Goal: Task Accomplishment & Management: Use online tool/utility

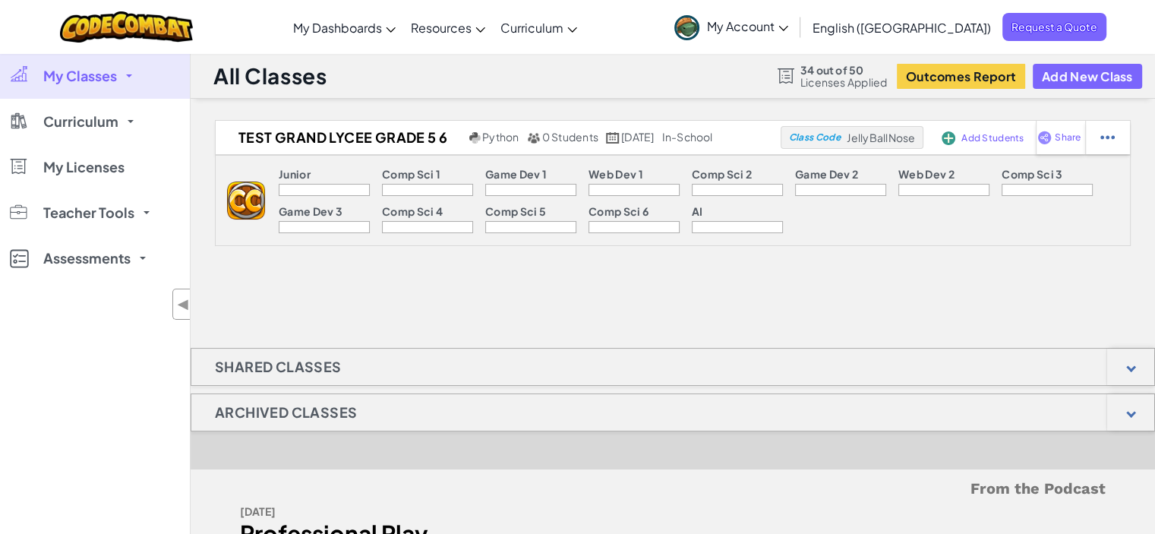
click at [330, 184] on div at bounding box center [324, 190] width 91 height 12
click at [415, 516] on div "[DATE]" at bounding box center [450, 511] width 421 height 22
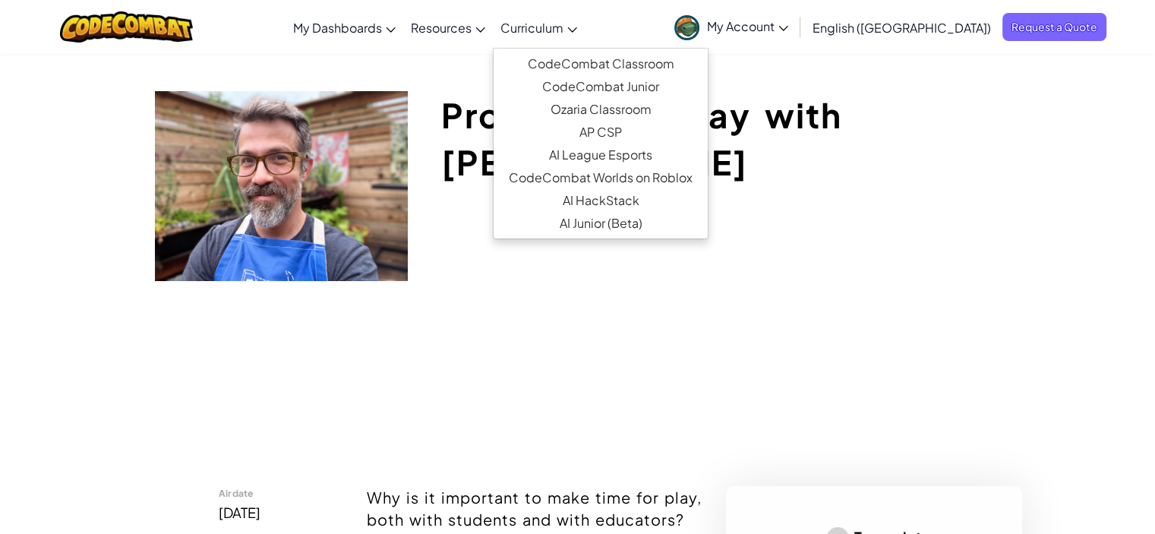
click at [564, 29] on span "Curriculum" at bounding box center [531, 28] width 63 height 16
click at [611, 80] on link "CodeCombat Junior" at bounding box center [601, 86] width 214 height 23
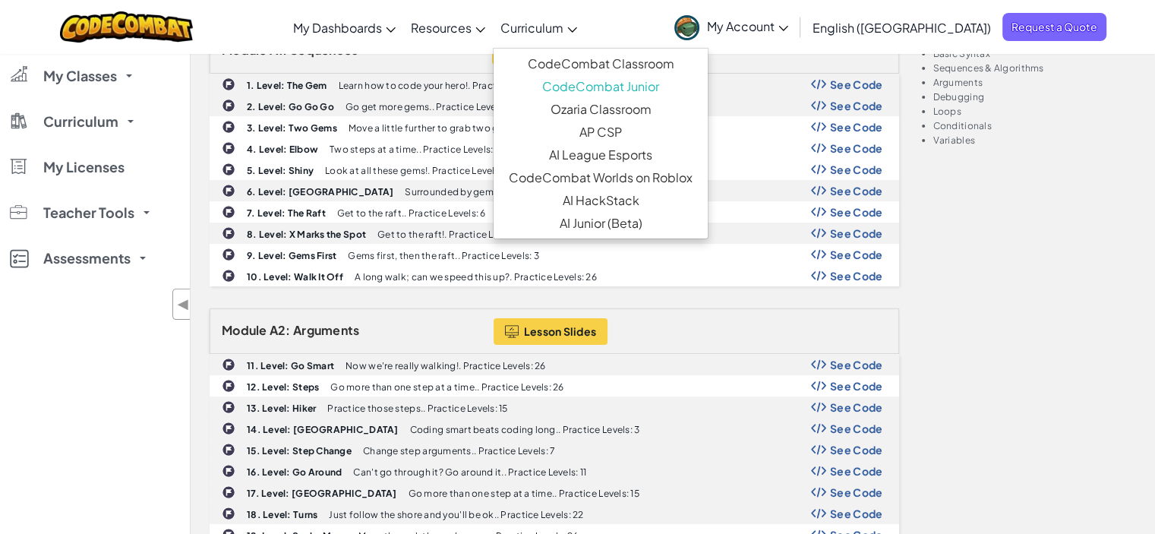
scroll to position [273, 0]
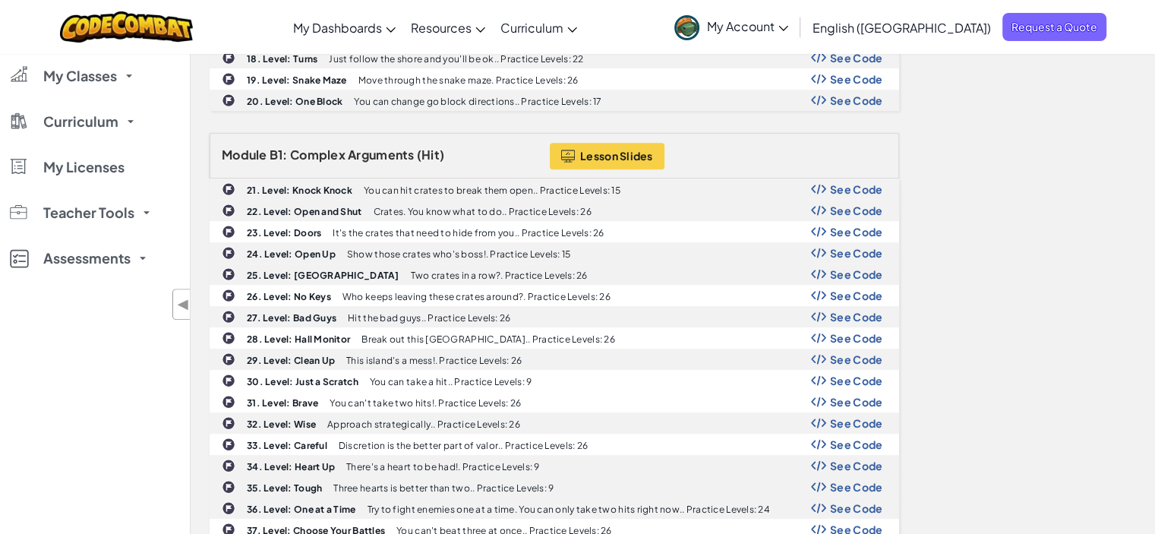
scroll to position [729, 0]
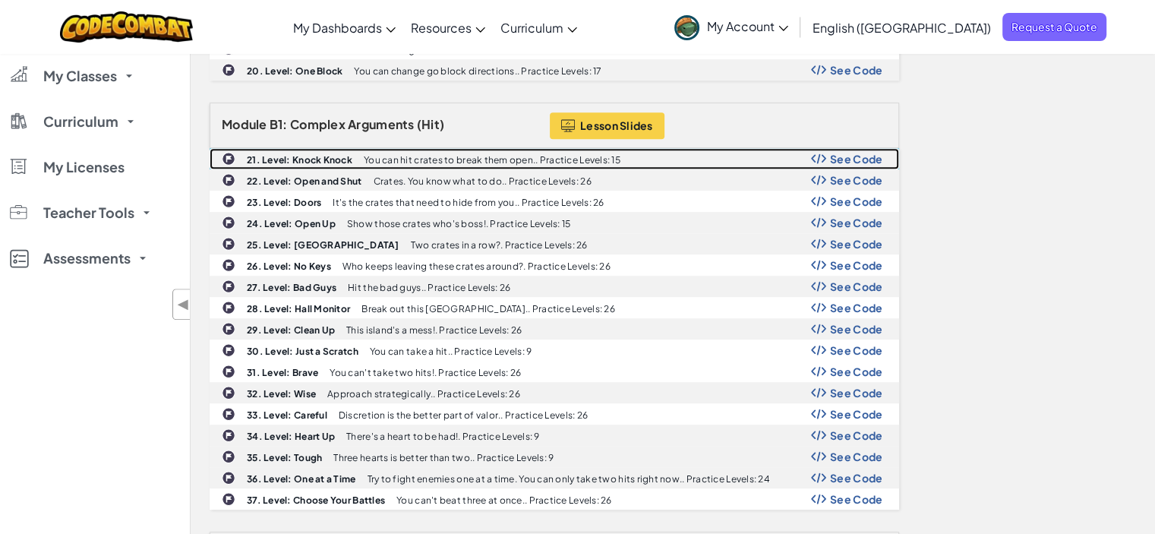
click at [333, 149] on div "21. Level: Knock Knock You can hit crates to break them open.. Practice Levels:…" at bounding box center [554, 159] width 688 height 20
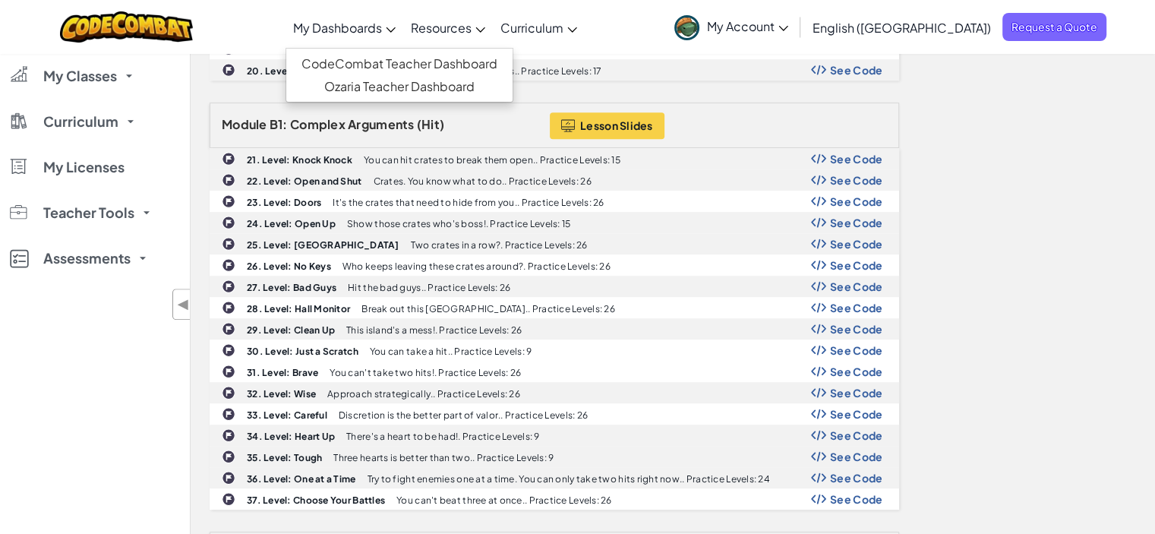
click at [382, 25] on span "My Dashboards" at bounding box center [337, 28] width 89 height 16
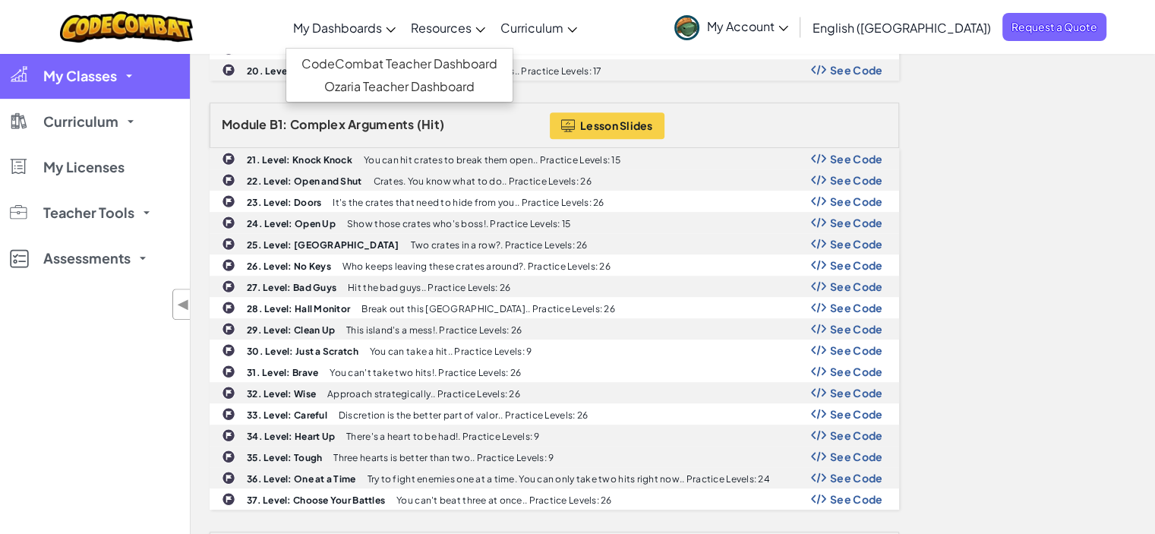
click at [137, 83] on link "My Classes" at bounding box center [95, 76] width 190 height 46
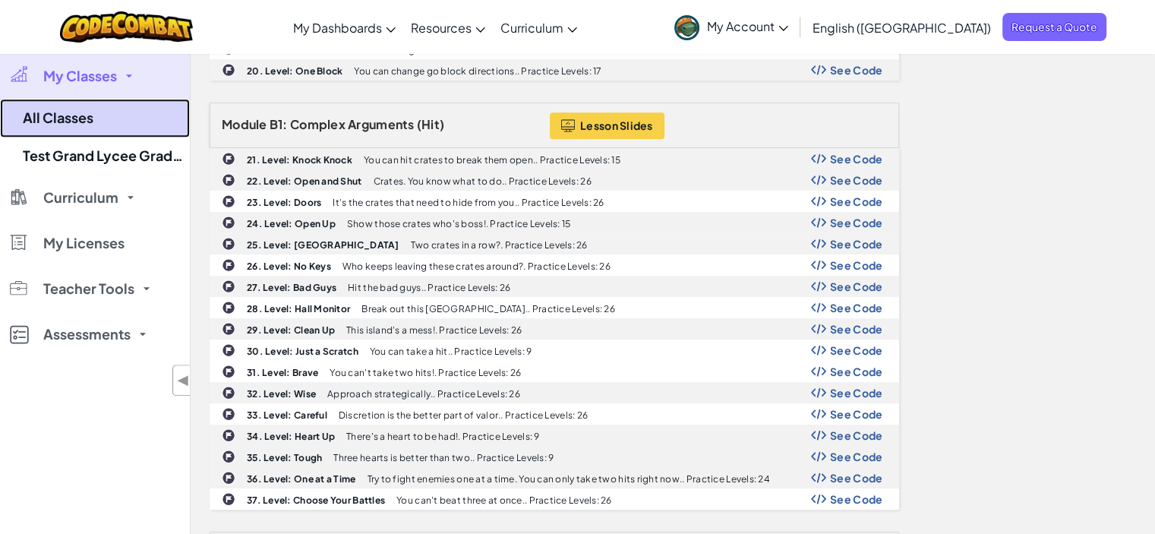
click at [103, 115] on link "All Classes" at bounding box center [95, 118] width 190 height 39
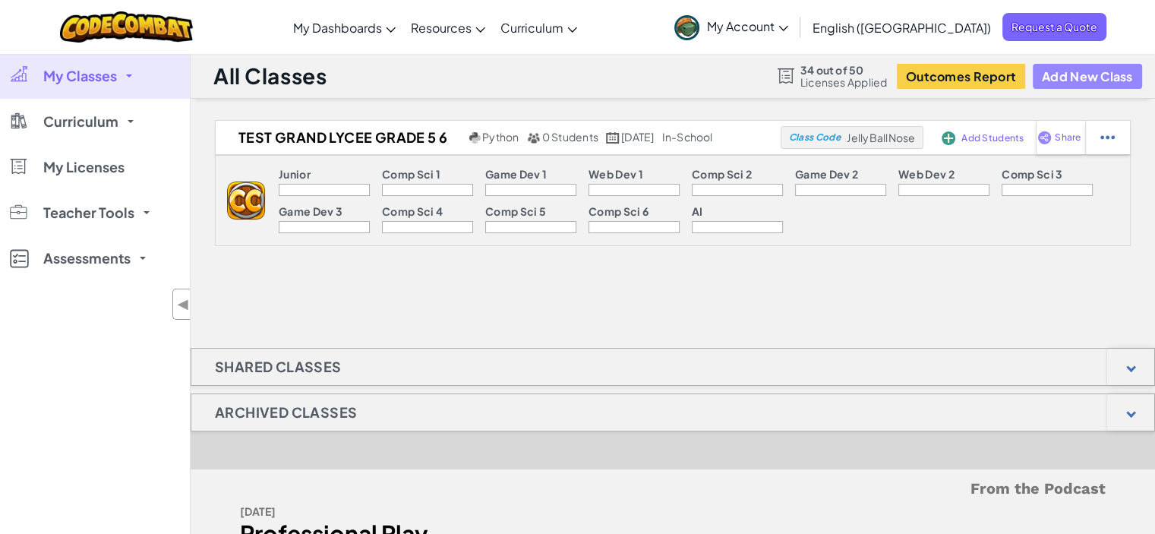
click at [1078, 65] on button "Add New Class" at bounding box center [1087, 76] width 109 height 25
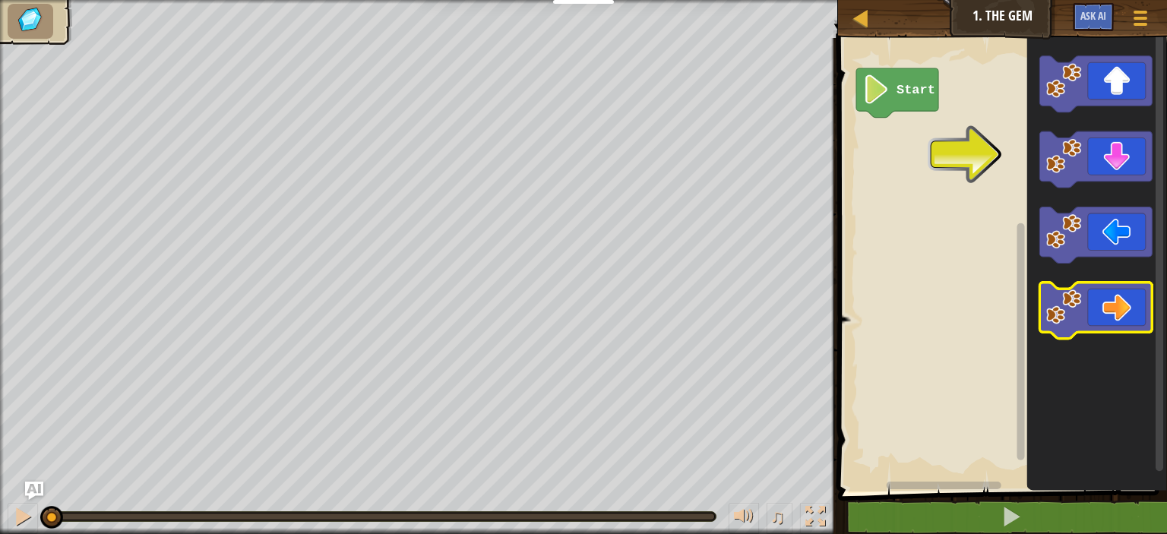
click at [1141, 318] on icon "Blockly Workspace" at bounding box center [1095, 311] width 112 height 56
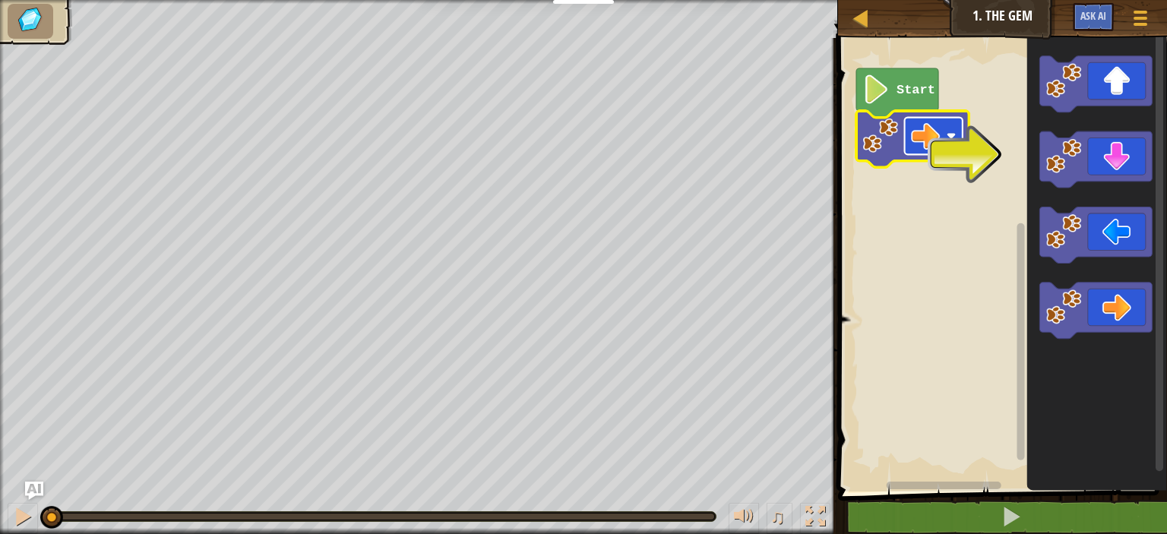
click at [911, 154] on rect "Blockly Workspace" at bounding box center [933, 136] width 58 height 37
click at [884, 179] on rect "Blockly Workspace" at bounding box center [999, 260] width 333 height 461
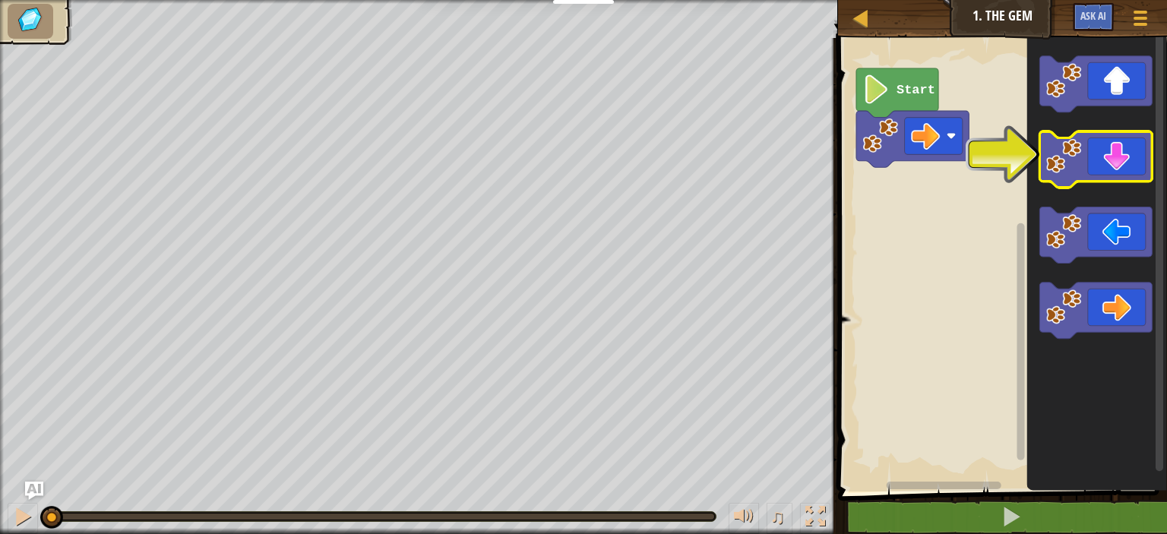
click at [1143, 145] on icon "Blockly Workspace" at bounding box center [1095, 159] width 112 height 56
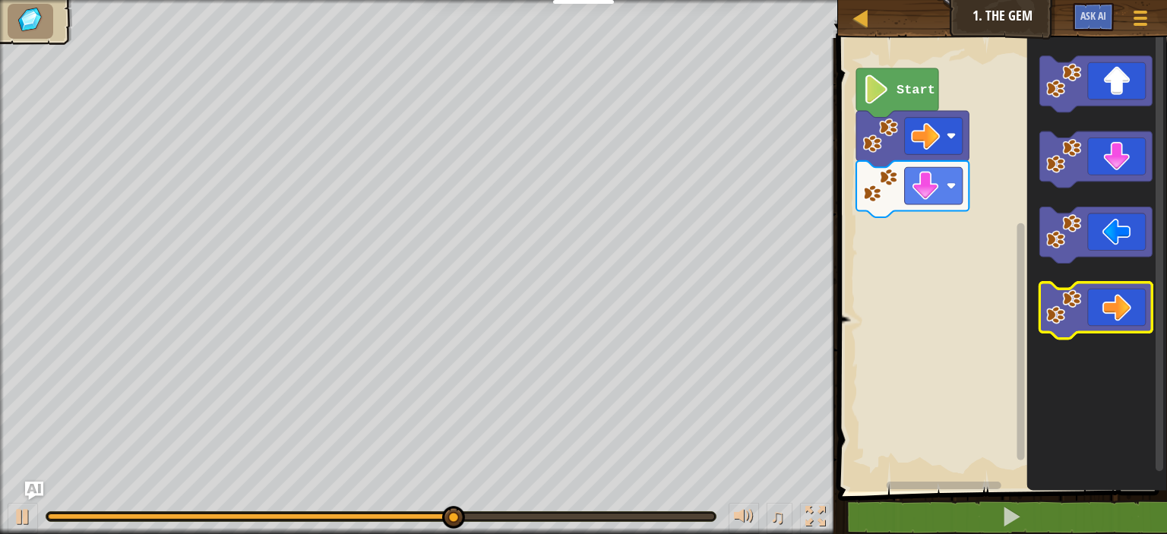
click at [1149, 300] on icon "Blockly Workspace" at bounding box center [1095, 311] width 112 height 56
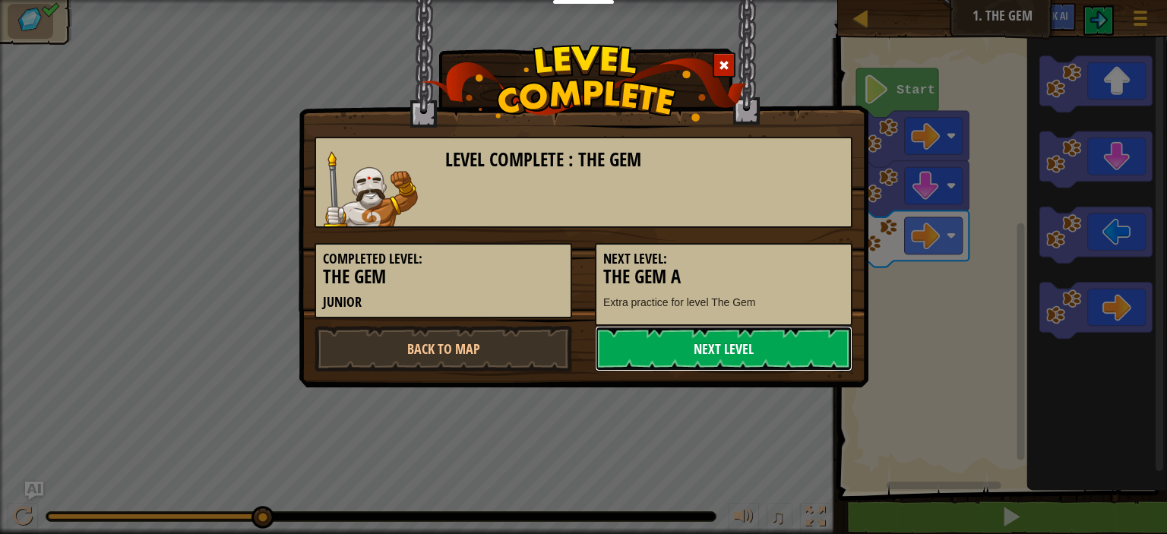
click at [759, 366] on link "Next Level" at bounding box center [723, 349] width 257 height 46
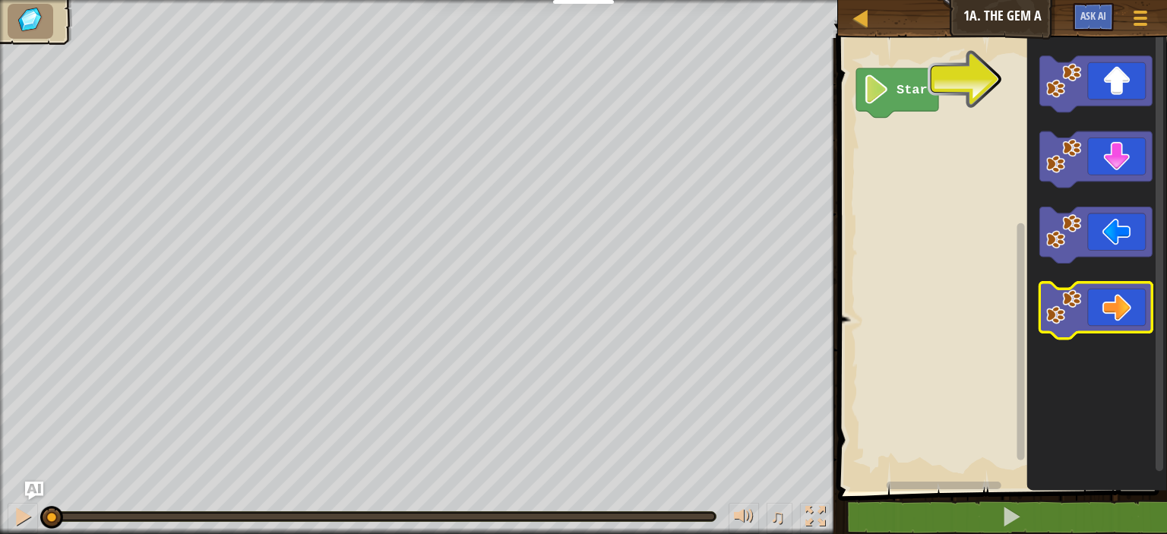
click at [1098, 314] on icon "Blockly Workspace" at bounding box center [1095, 311] width 112 height 56
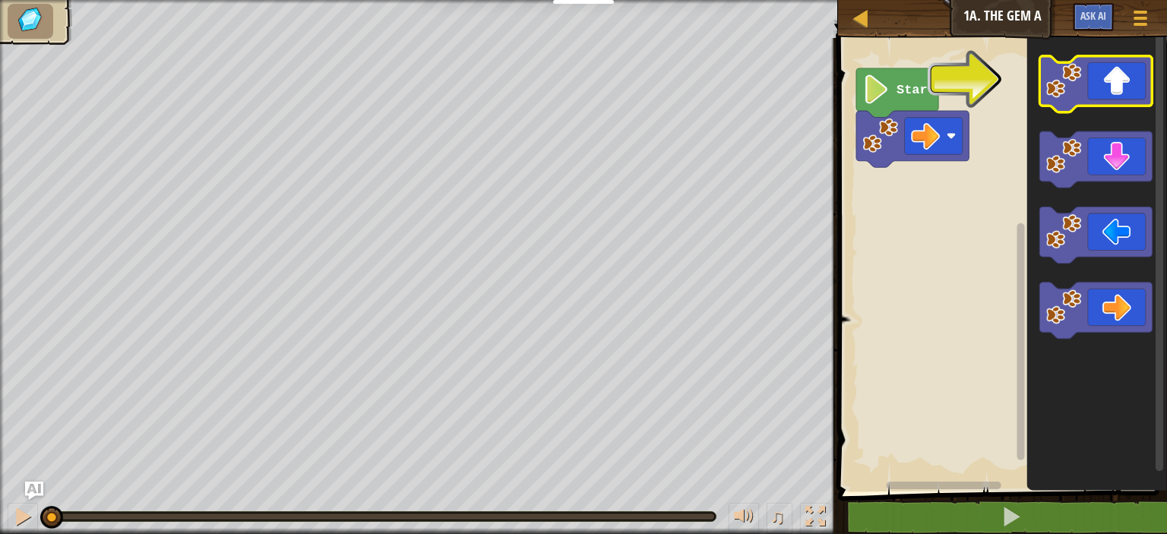
click at [1110, 86] on icon "Blockly Workspace" at bounding box center [1095, 84] width 112 height 56
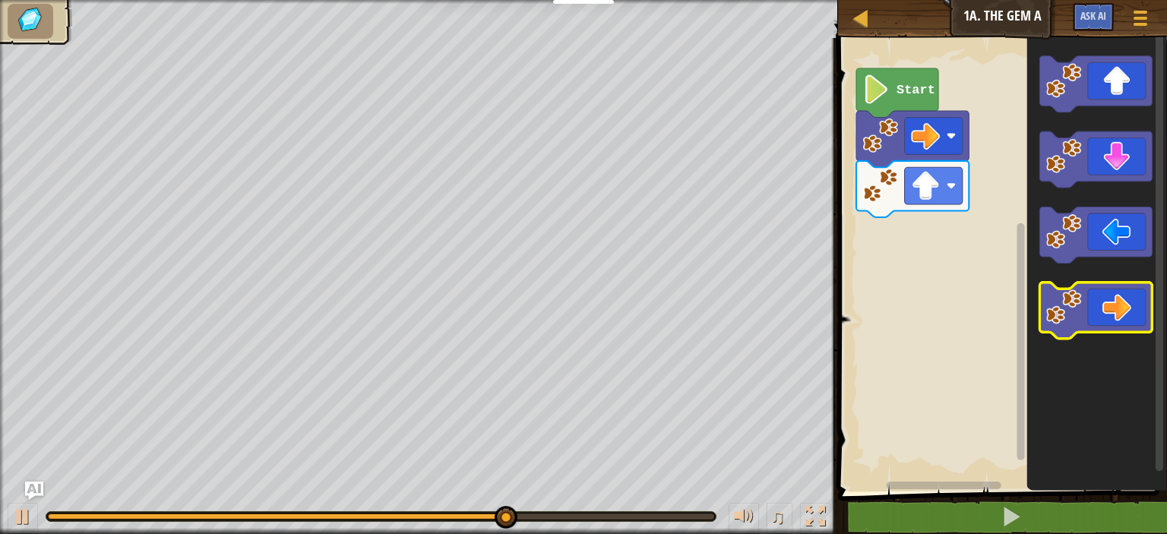
click at [1136, 318] on icon "Blockly Workspace" at bounding box center [1095, 311] width 112 height 56
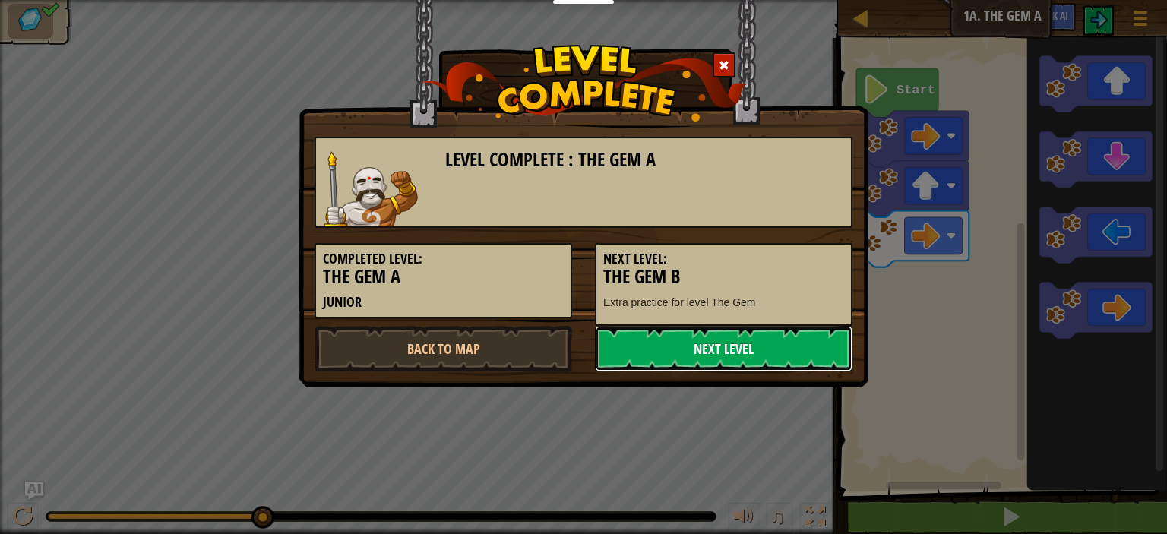
click at [822, 362] on link "Next Level" at bounding box center [723, 349] width 257 height 46
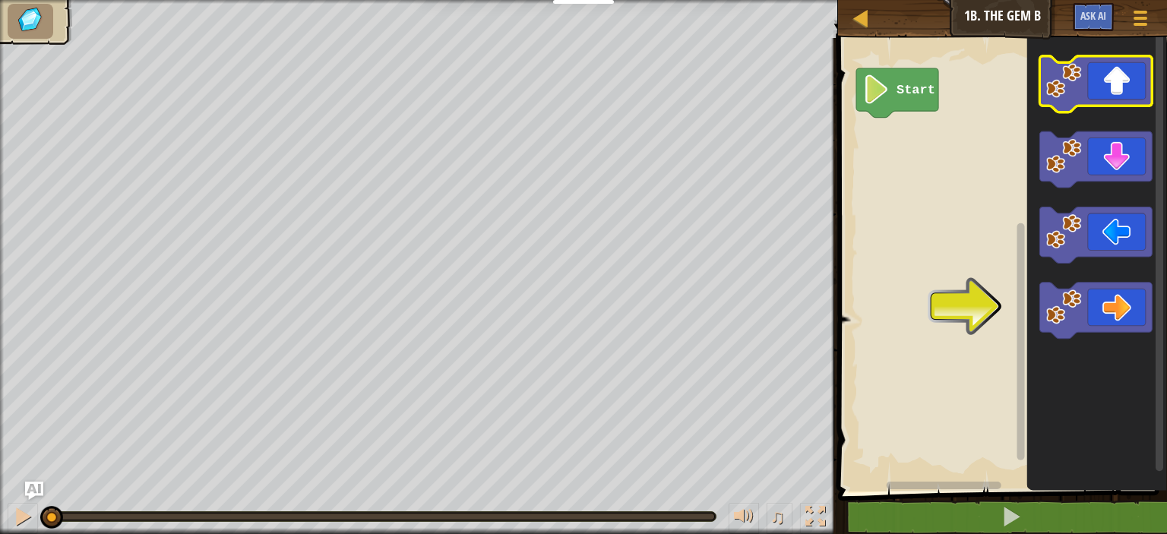
click at [1097, 88] on icon "Blockly Workspace" at bounding box center [1095, 84] width 112 height 56
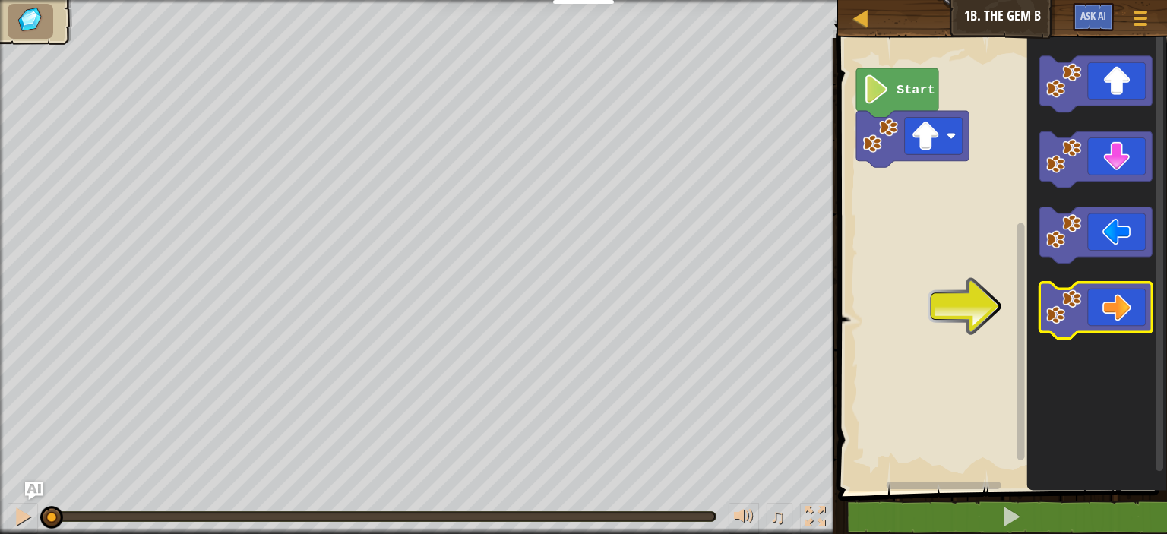
click at [1101, 318] on icon "Blockly Workspace" at bounding box center [1095, 311] width 112 height 56
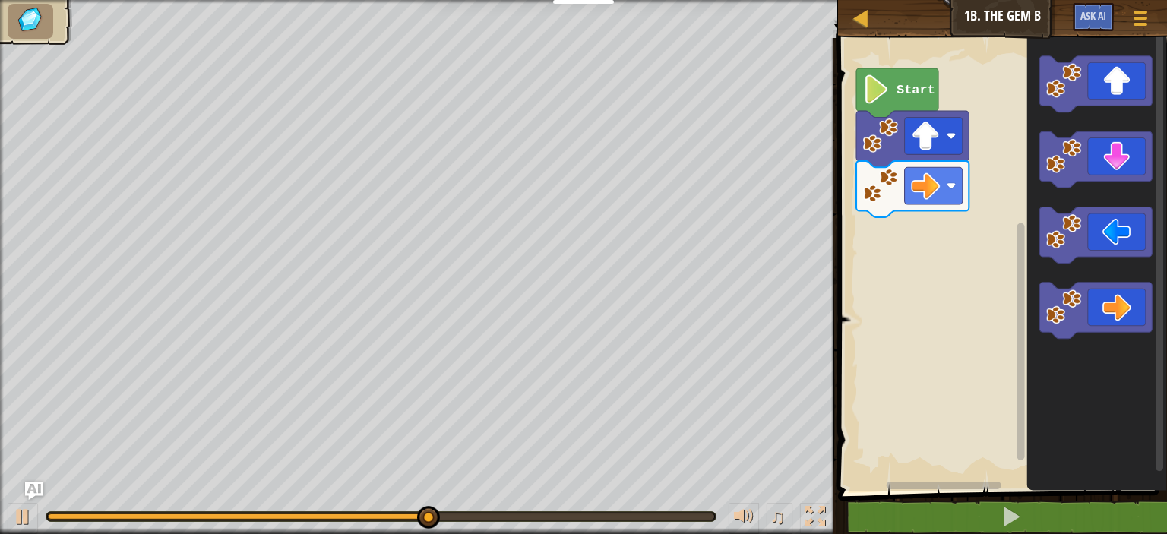
click at [1108, 52] on icon "Blockly Workspace" at bounding box center [1096, 260] width 140 height 461
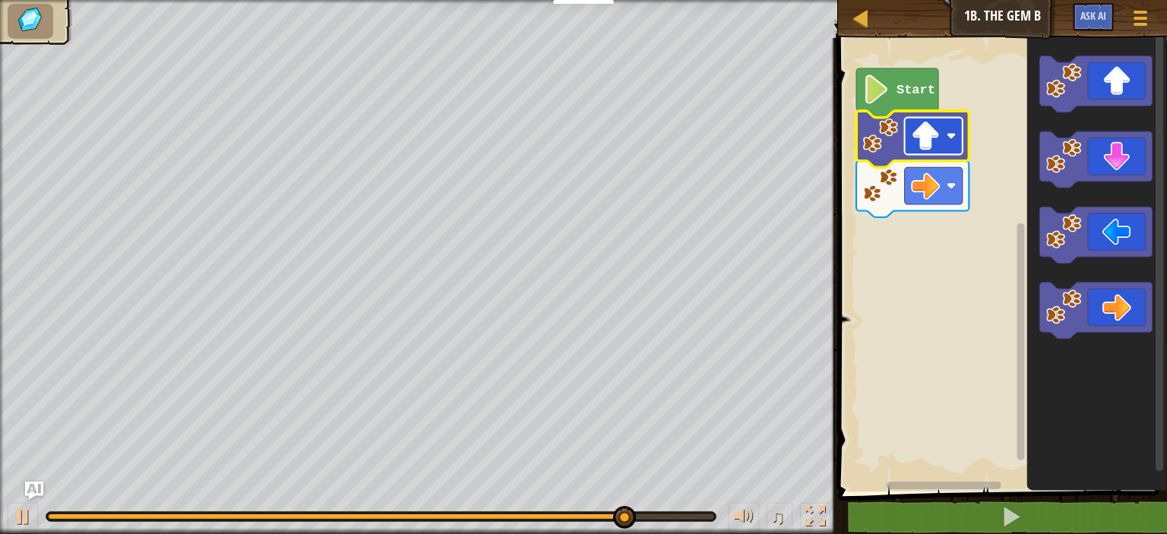
click at [958, 118] on rect "Blockly Workspace" at bounding box center [933, 136] width 58 height 37
click at [1166, 15] on div "Courses Junior 1b. The Gem B Game Menu Ask AI" at bounding box center [1002, 19] width 329 height 38
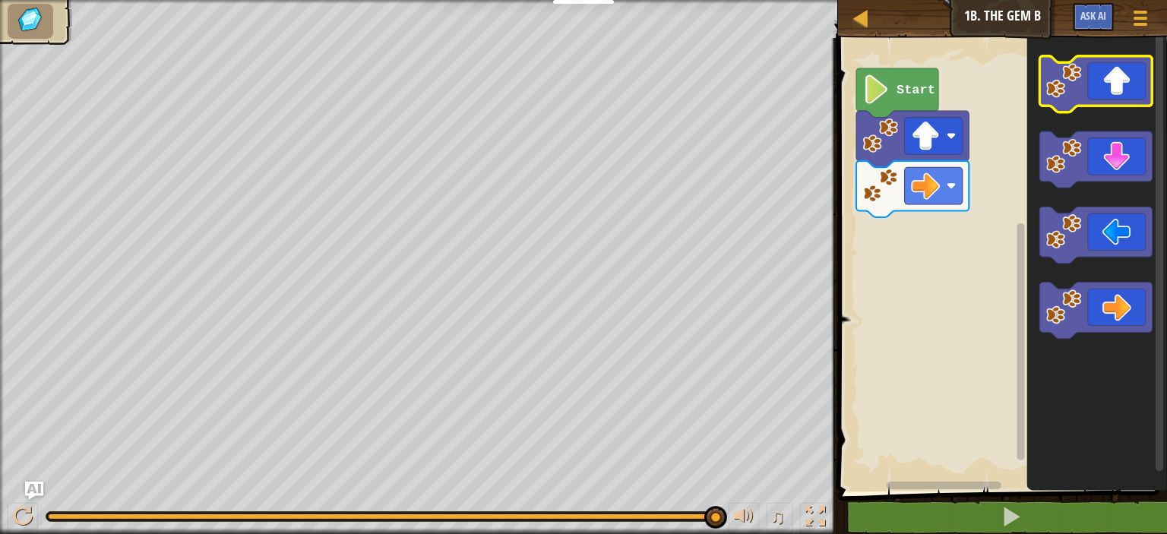
click at [1106, 93] on icon "Blockly Workspace" at bounding box center [1095, 84] width 112 height 56
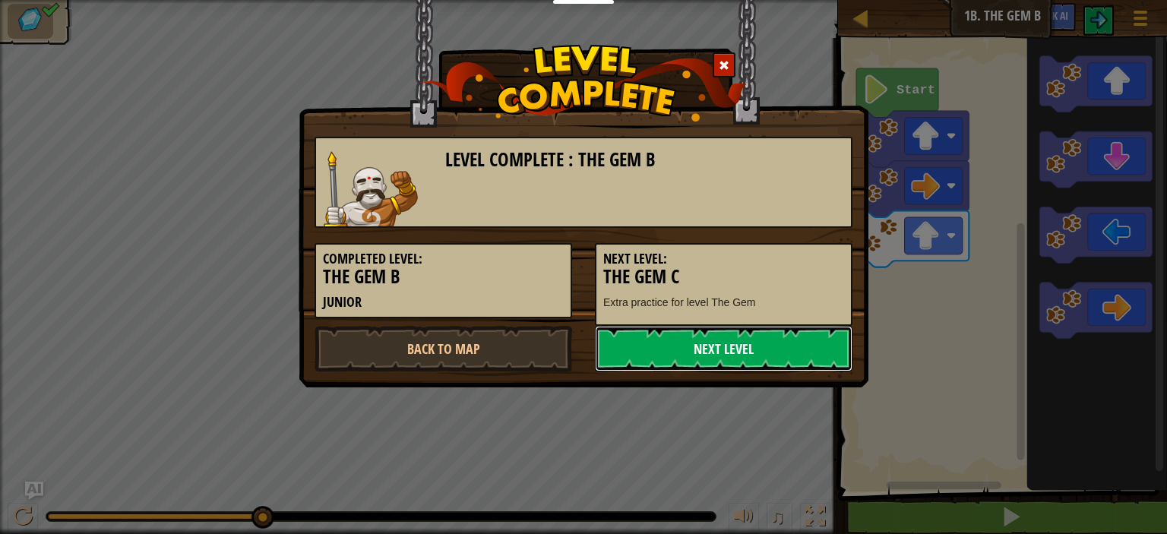
click at [730, 353] on link "Next Level" at bounding box center [723, 349] width 257 height 46
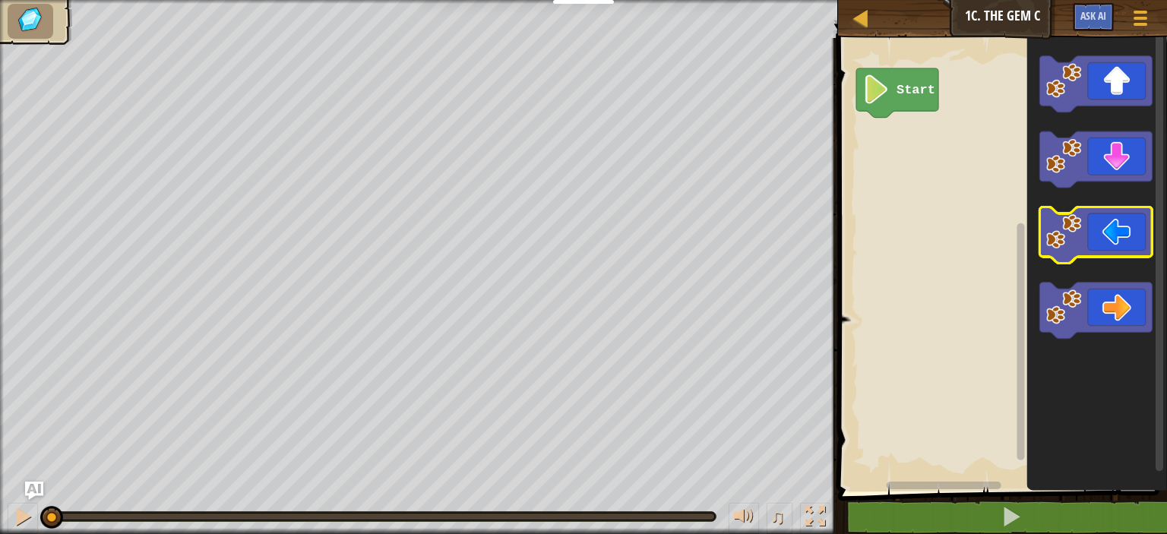
click at [1144, 245] on icon "Blockly Workspace" at bounding box center [1095, 235] width 112 height 56
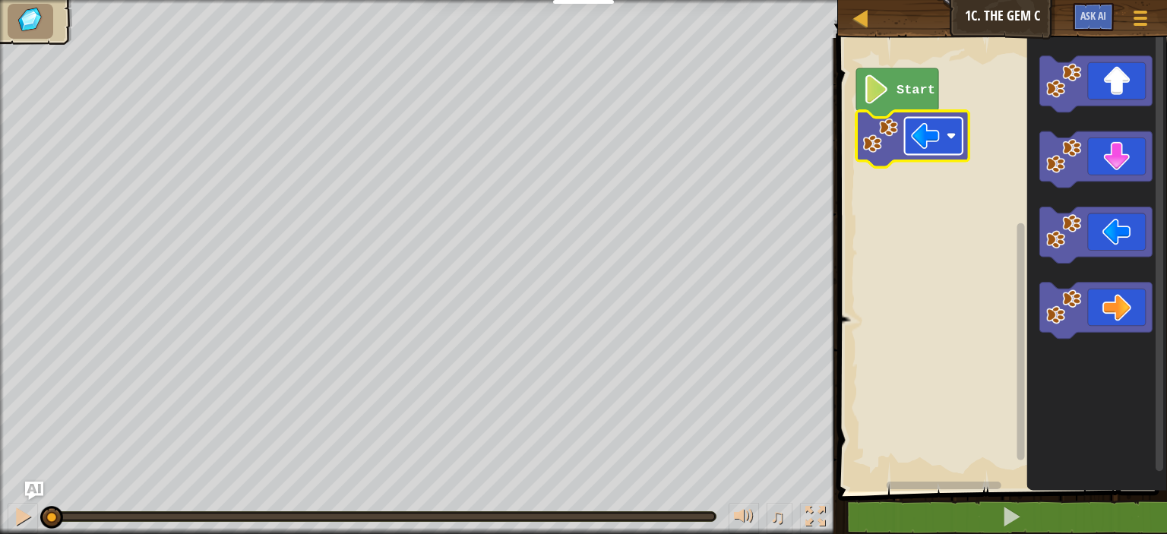
click at [918, 127] on image "Blockly Workspace" at bounding box center [925, 136] width 29 height 29
click at [926, 127] on image "Blockly Workspace" at bounding box center [925, 136] width 29 height 29
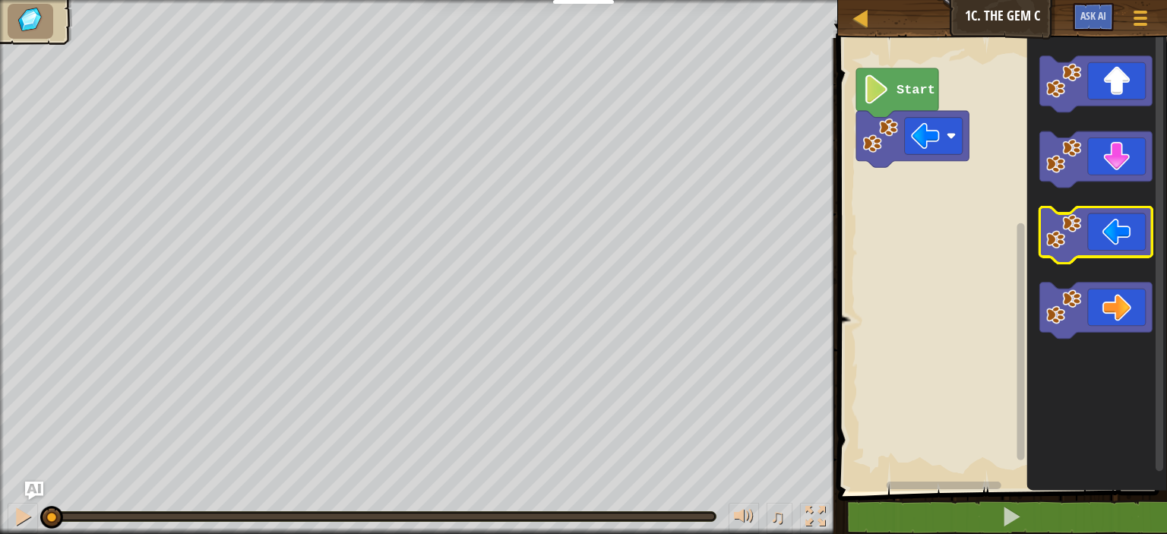
click at [1110, 248] on icon "Blockly Workspace" at bounding box center [1095, 235] width 112 height 56
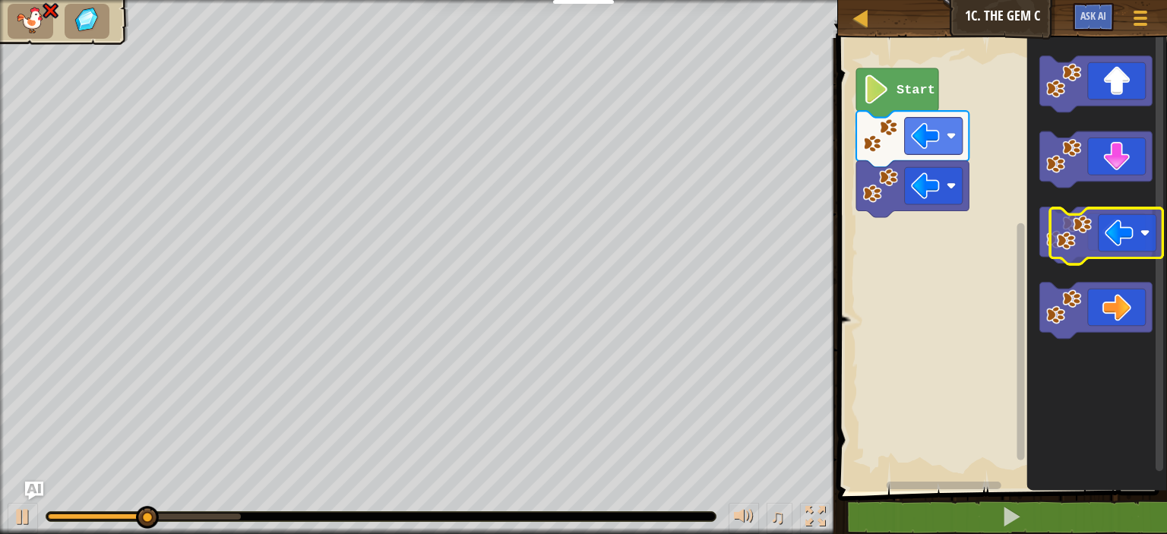
click at [1123, 249] on icon "Blockly Workspace" at bounding box center [1095, 235] width 112 height 56
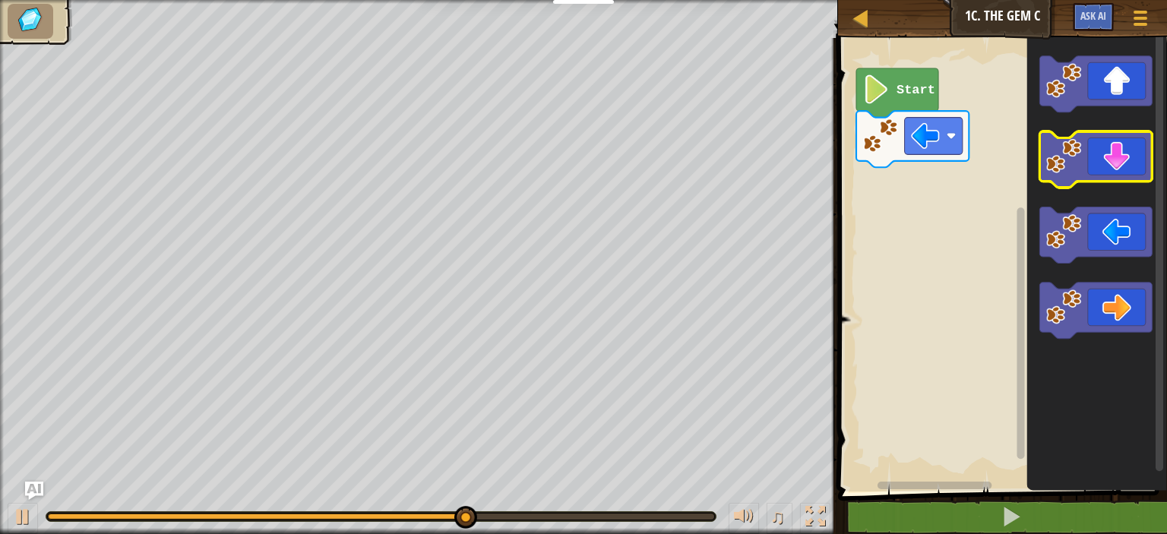
click at [1069, 168] on image "Blockly Workspace" at bounding box center [1064, 156] width 36 height 36
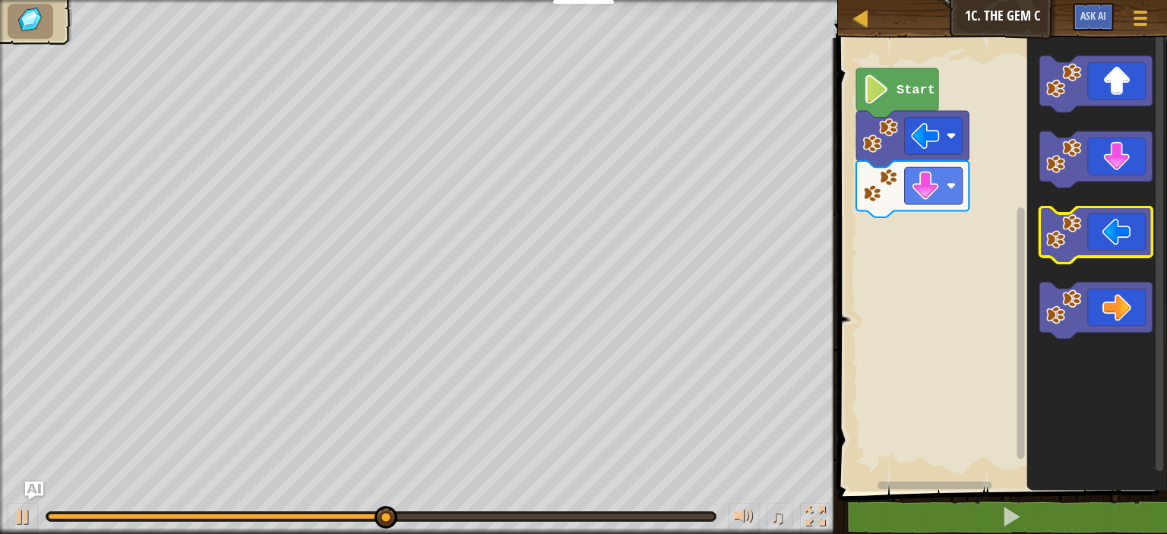
click at [1133, 220] on icon "Blockly Workspace" at bounding box center [1095, 235] width 112 height 56
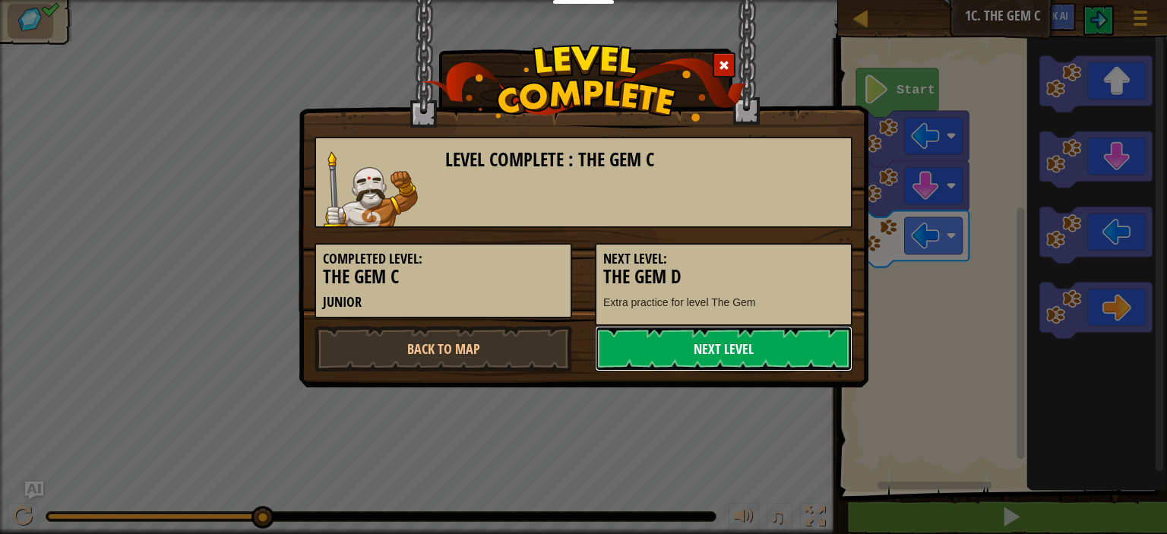
click at [731, 342] on link "Next Level" at bounding box center [723, 349] width 257 height 46
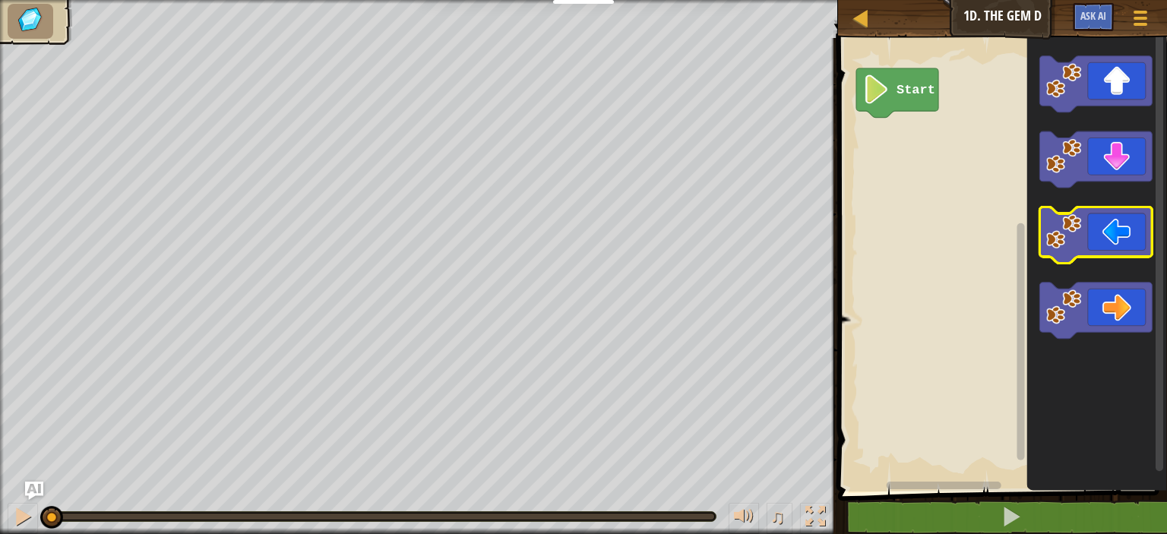
click at [1091, 248] on icon "Blockly Workspace" at bounding box center [1095, 235] width 112 height 56
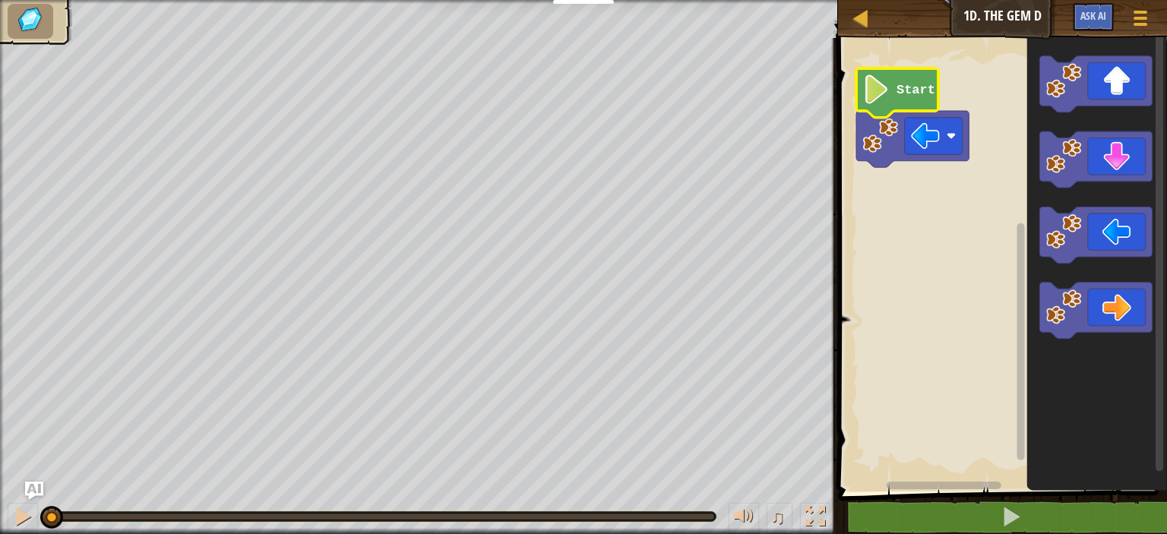
click at [914, 104] on icon "Blockly Workspace" at bounding box center [897, 92] width 82 height 49
click at [898, 144] on icon "Blockly Workspace" at bounding box center [912, 139] width 112 height 56
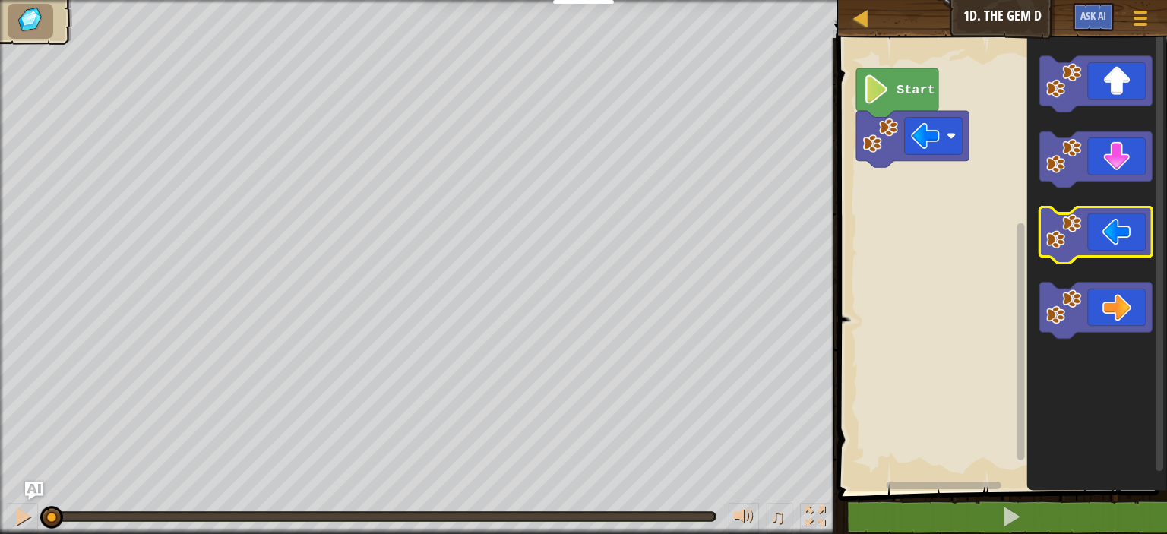
click at [1126, 251] on icon "Blockly Workspace" at bounding box center [1095, 235] width 112 height 56
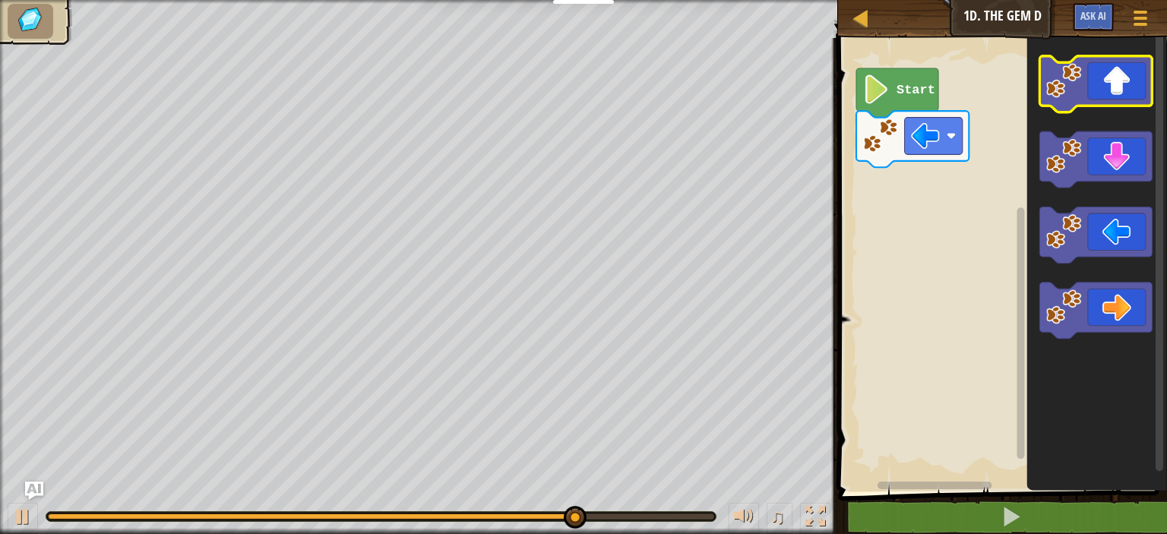
click at [1082, 75] on icon "Blockly Workspace" at bounding box center [1095, 84] width 112 height 56
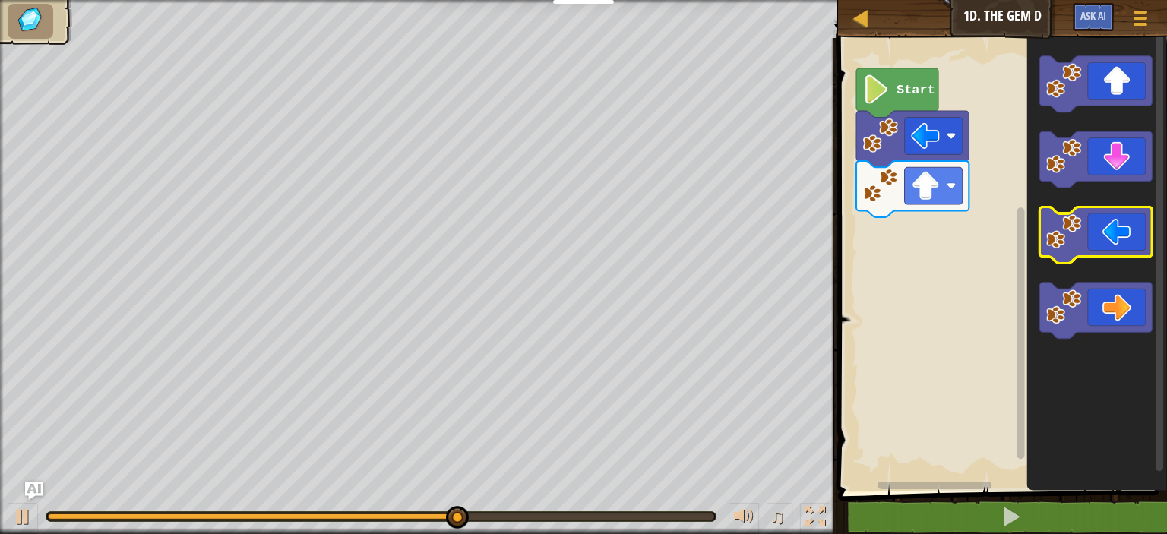
click at [1103, 233] on icon "Blockly Workspace" at bounding box center [1095, 235] width 112 height 56
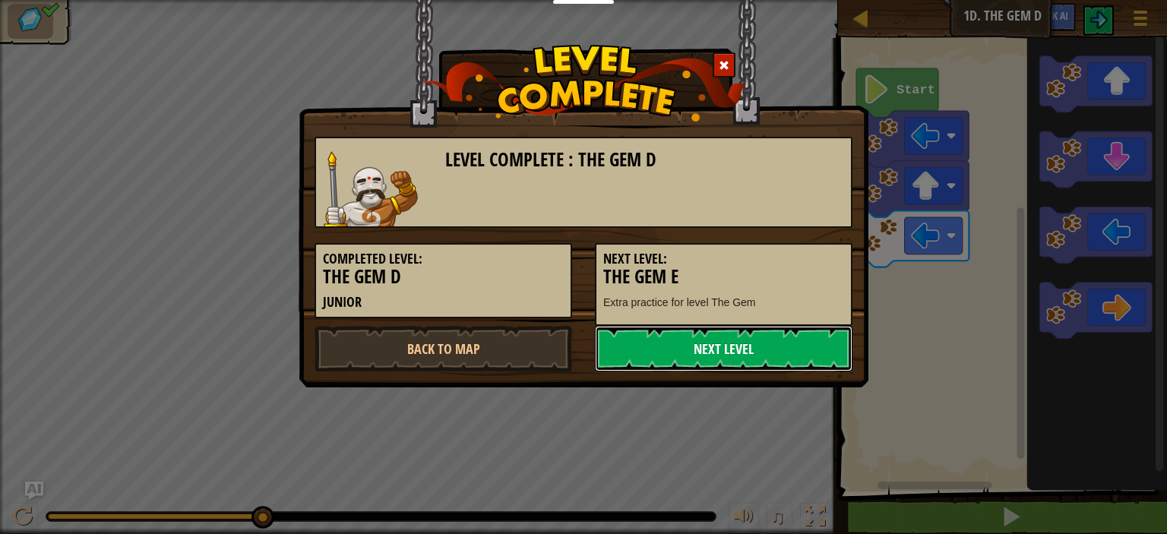
click at [826, 358] on link "Next Level" at bounding box center [723, 349] width 257 height 46
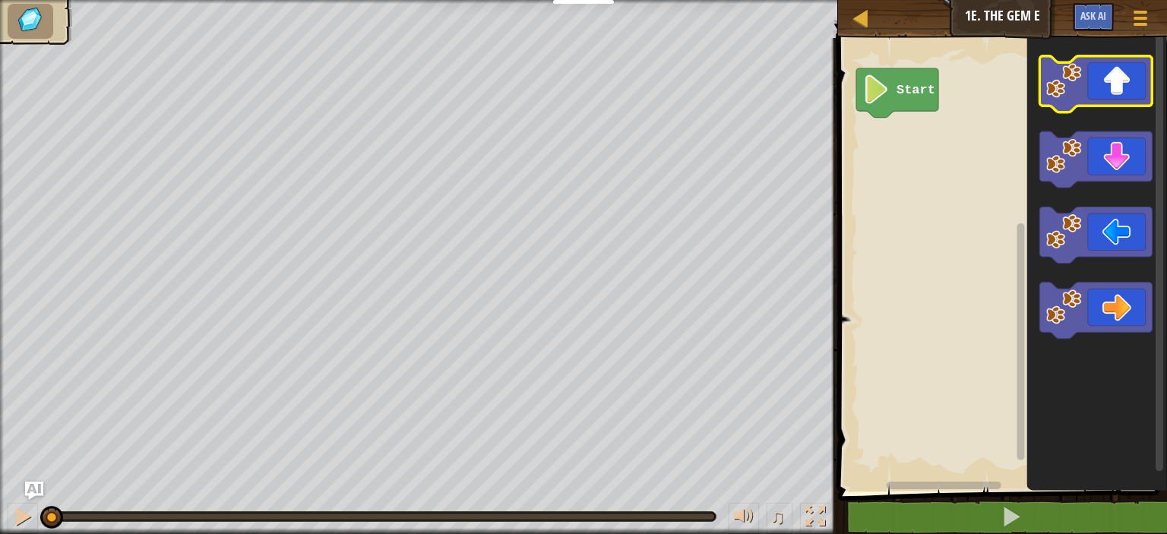
click at [1115, 99] on icon "Blockly Workspace" at bounding box center [1095, 84] width 112 height 56
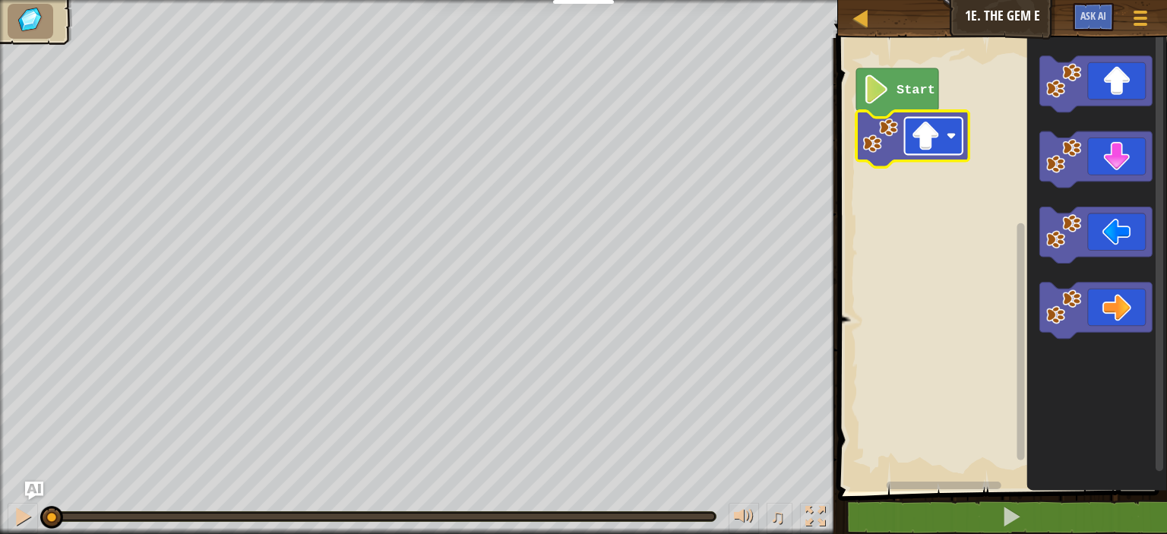
click at [948, 122] on rect "Blockly Workspace" at bounding box center [933, 136] width 58 height 37
click at [921, 156] on icon "Blockly Workspace" at bounding box center [912, 139] width 112 height 56
click at [942, 125] on rect "Blockly Workspace" at bounding box center [933, 136] width 58 height 37
click at [945, 175] on rect "Blockly Workspace" at bounding box center [999, 260] width 333 height 461
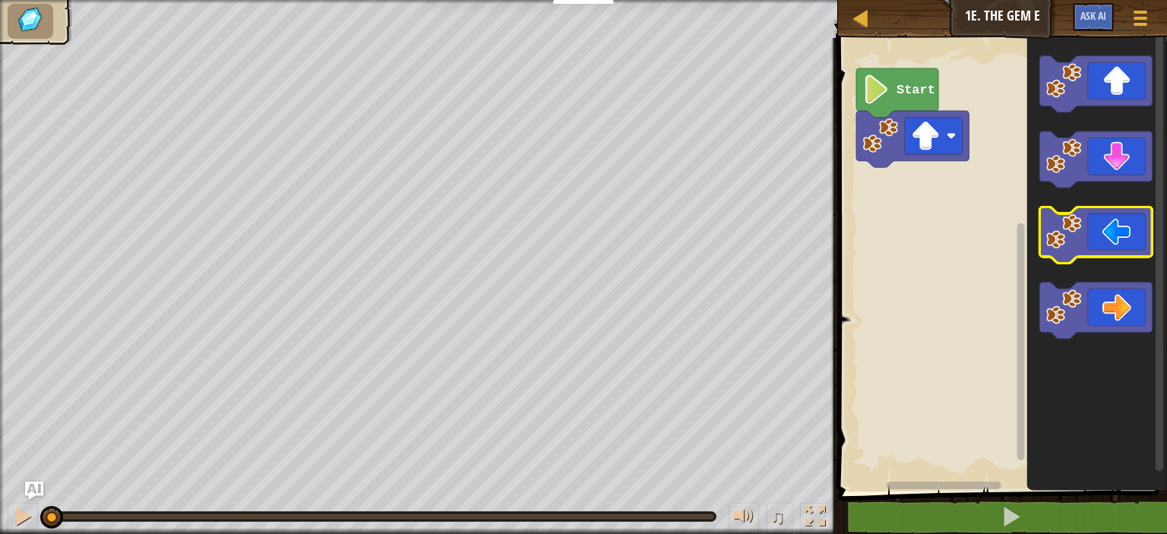
click at [1103, 227] on icon "Blockly Workspace" at bounding box center [1095, 235] width 112 height 56
